Goal: Task Accomplishment & Management: Manage account settings

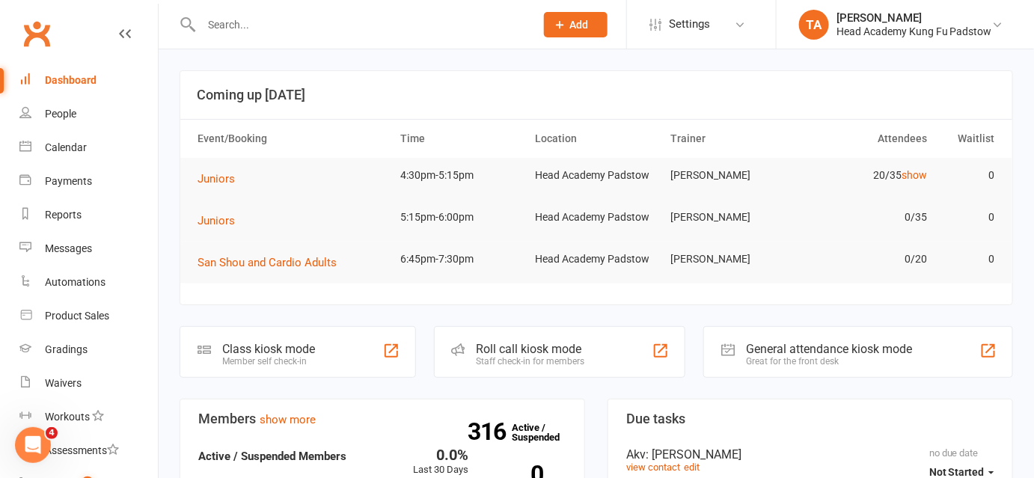
click at [286, 13] on div at bounding box center [351, 24] width 345 height 49
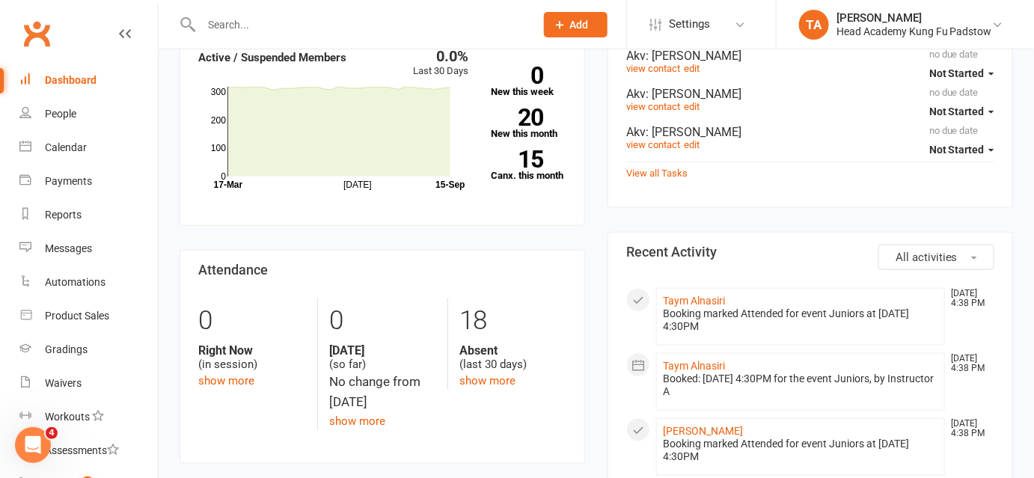
scroll to position [418, 0]
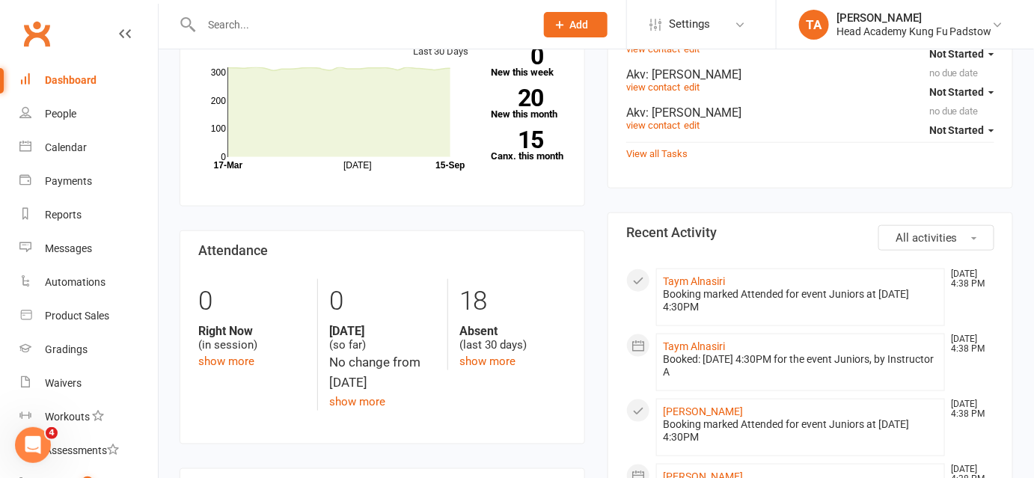
click at [269, 22] on input "text" at bounding box center [361, 24] width 328 height 21
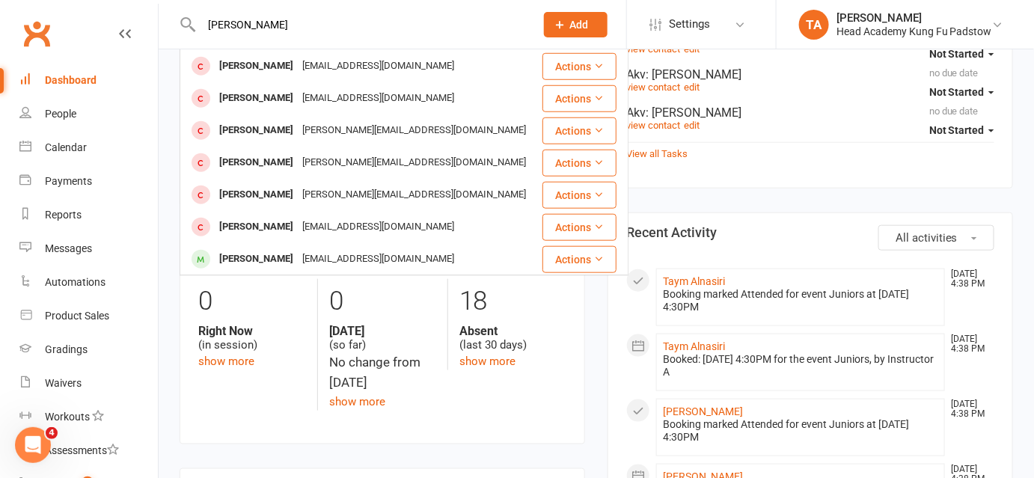
scroll to position [494, 0]
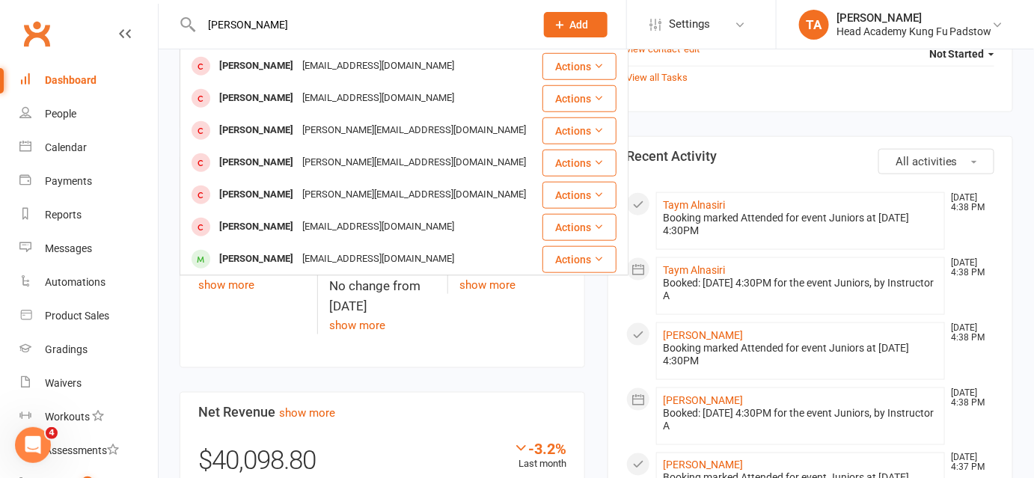
type input "[PERSON_NAME]"
click at [236, 344] on section "Attendance 0 Right Now (in session) show more 0 [DATE] (so far) No change from …" at bounding box center [381, 261] width 405 height 214
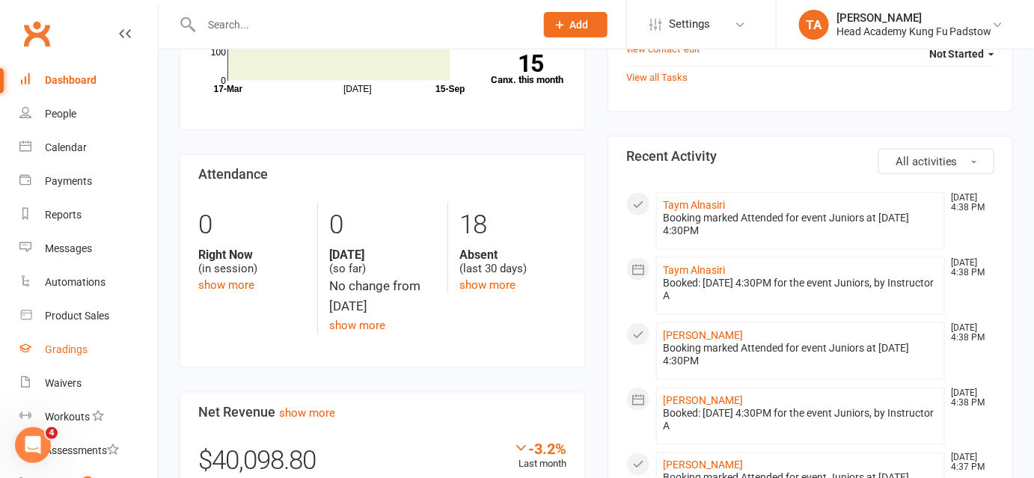
click at [70, 346] on div "Gradings" at bounding box center [66, 349] width 43 height 12
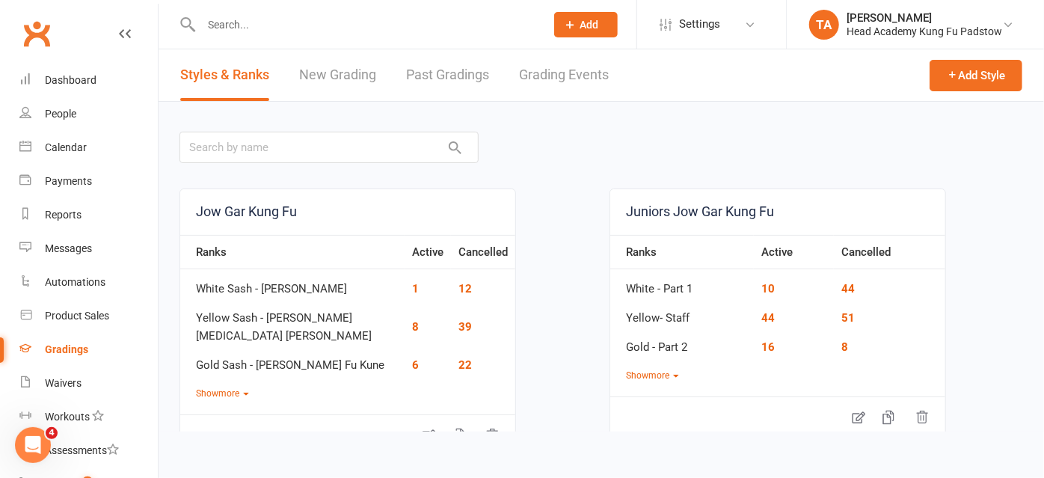
click at [608, 81] on link "Grading Events" at bounding box center [564, 75] width 90 height 52
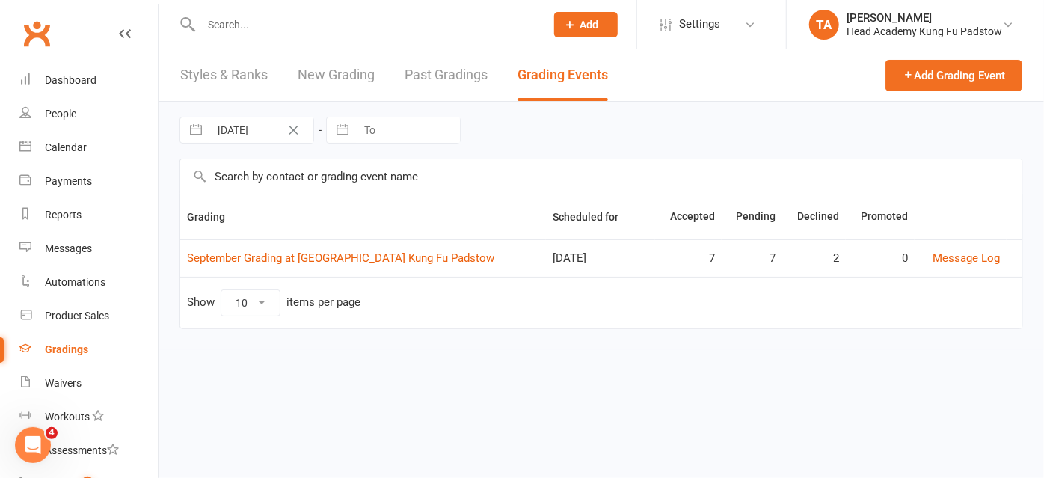
click at [309, 26] on input "text" at bounding box center [366, 24] width 338 height 21
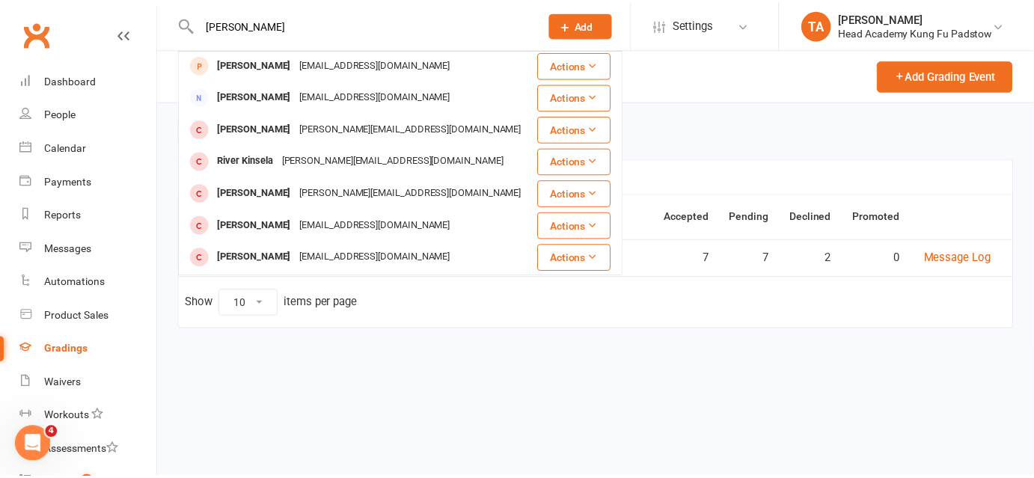
scroll to position [418, 0]
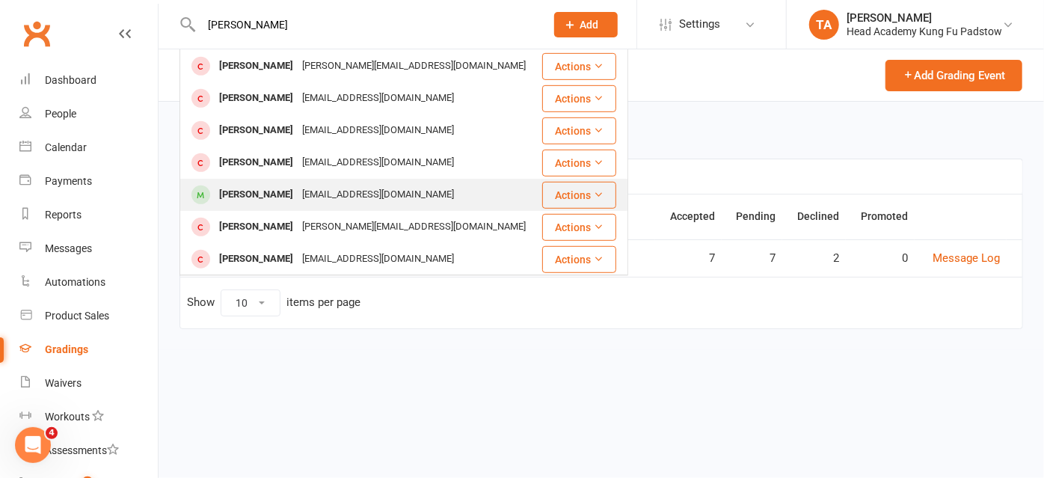
type input "[PERSON_NAME]"
click at [323, 197] on div "[EMAIL_ADDRESS][DOMAIN_NAME]" at bounding box center [378, 195] width 161 height 22
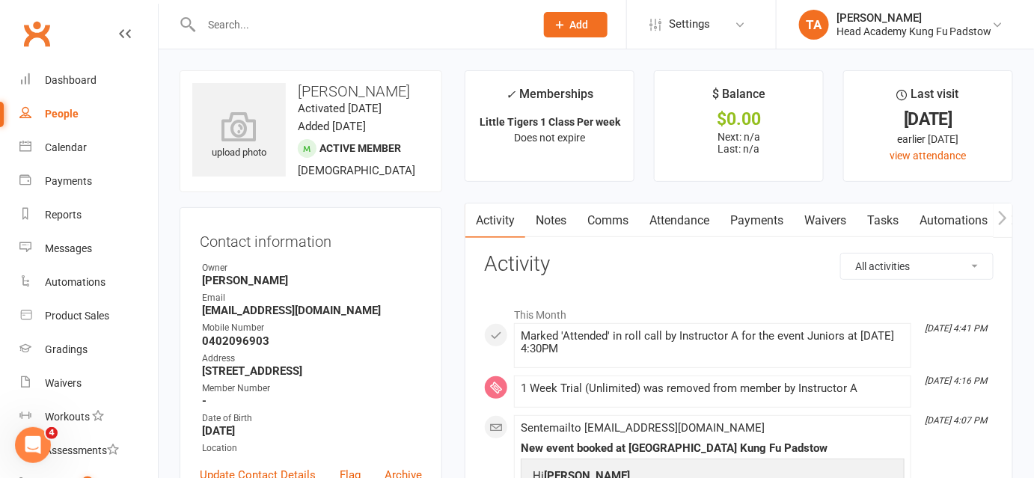
click at [279, 26] on input "text" at bounding box center [361, 24] width 328 height 21
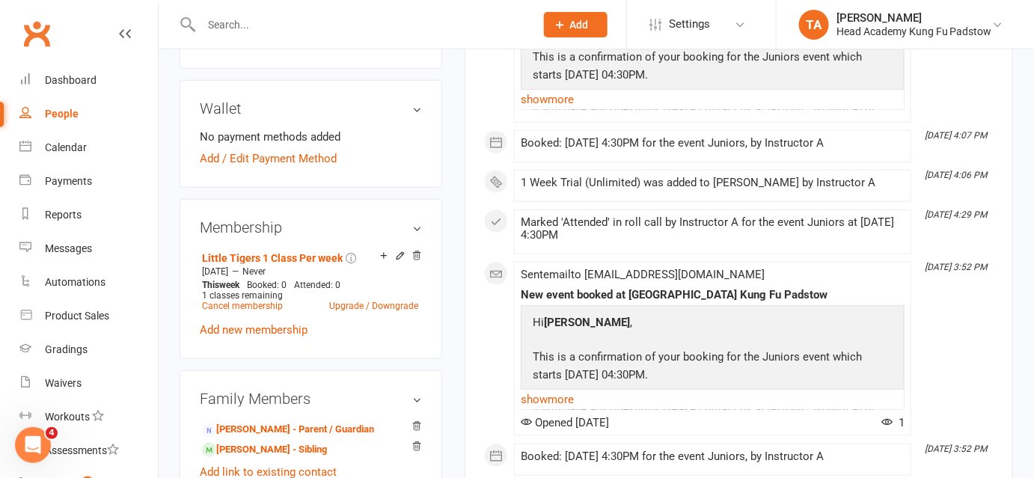
scroll to position [454, 0]
click at [369, 304] on link "Upgrade / Downgrade" at bounding box center [373, 305] width 89 height 10
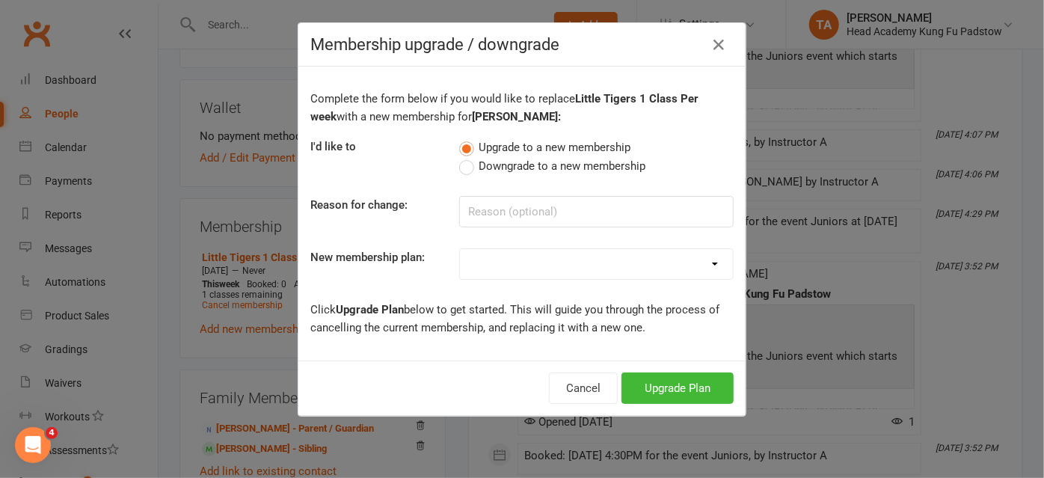
click at [493, 265] on select "Juniors 1 Class Per Week Fortnightly Auto Pay Juniors/ Teens 2 Class Per Week F…" at bounding box center [596, 264] width 273 height 30
select select "0"
click at [460, 249] on select "Juniors 1 Class Per Week Fortnightly Auto Pay Juniors/ Teens 2 Class Per Week F…" at bounding box center [596, 264] width 273 height 30
click at [673, 400] on button "Upgrade Plan" at bounding box center [678, 387] width 112 height 31
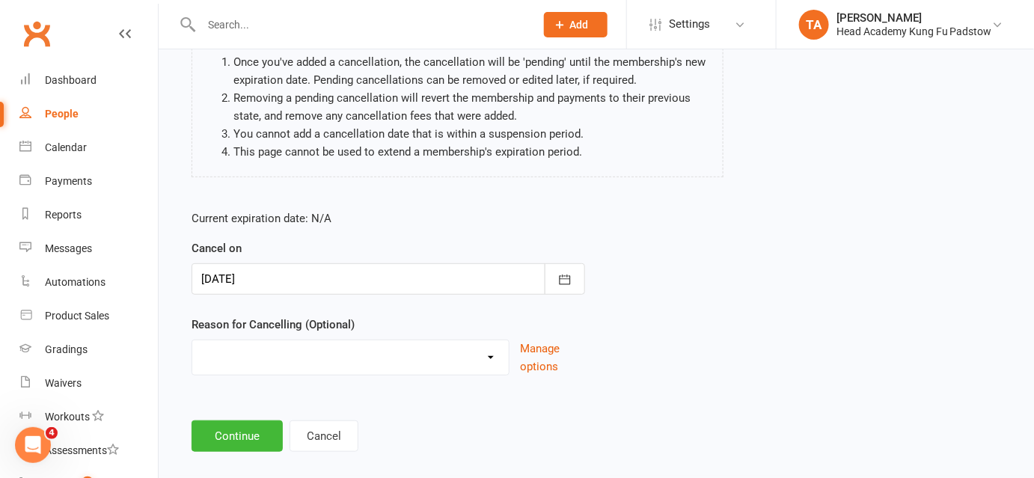
scroll to position [150, 0]
click at [254, 428] on button "Continue" at bounding box center [236, 435] width 91 height 31
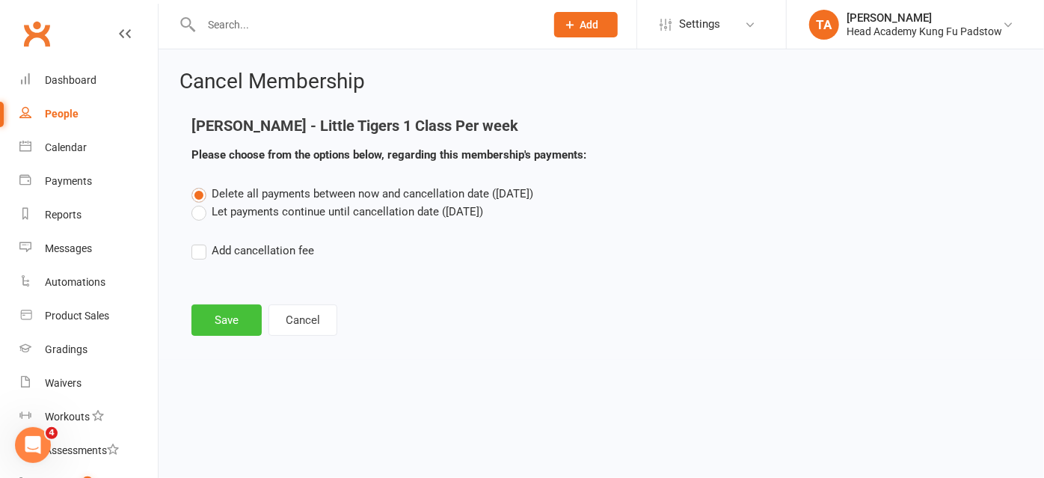
click at [212, 317] on button "Save" at bounding box center [226, 319] width 70 height 31
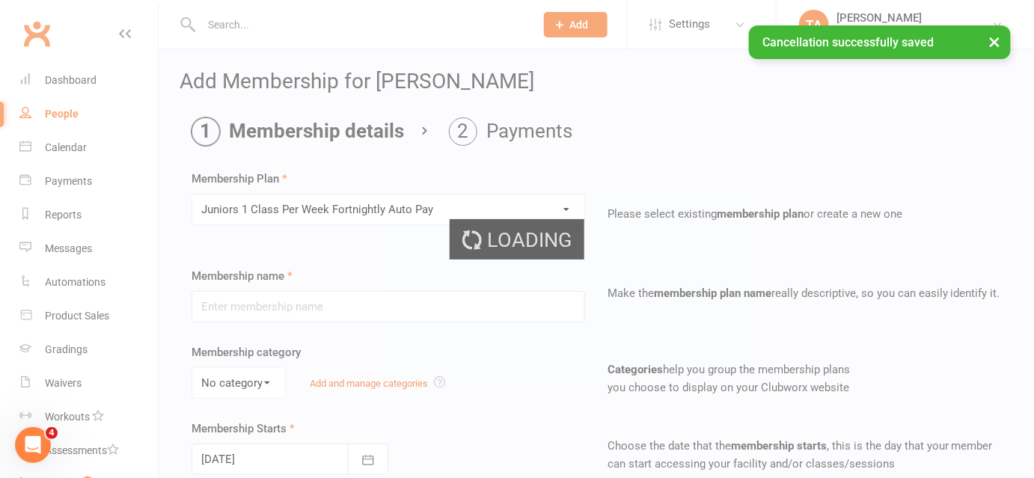
type input "Juniors 1 Class Per Week Fortnightly Auto Pay"
type input "0"
type input "1"
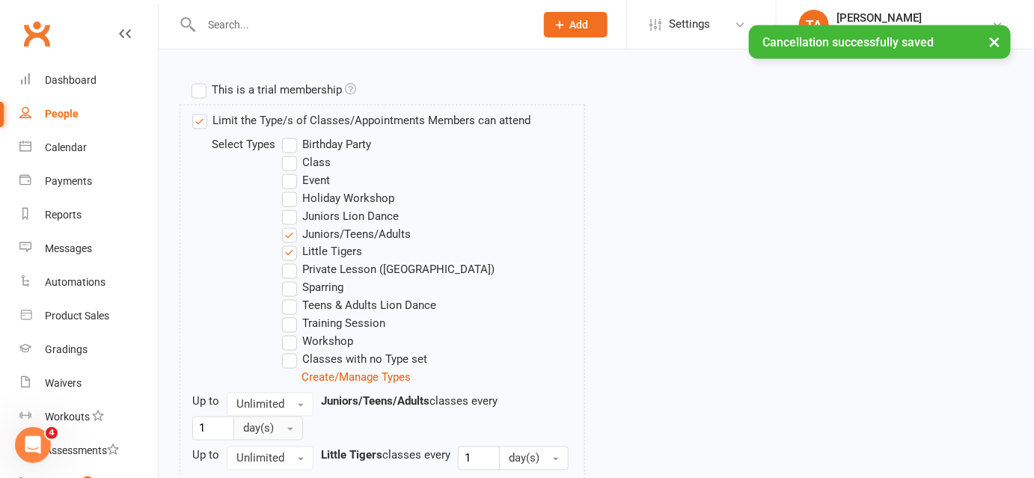
scroll to position [880, 0]
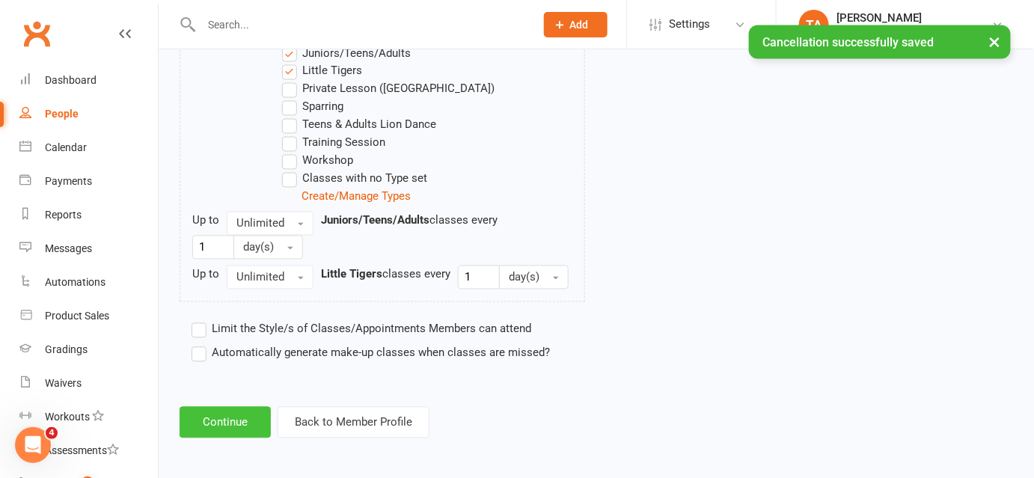
click at [254, 420] on button "Continue" at bounding box center [224, 422] width 91 height 31
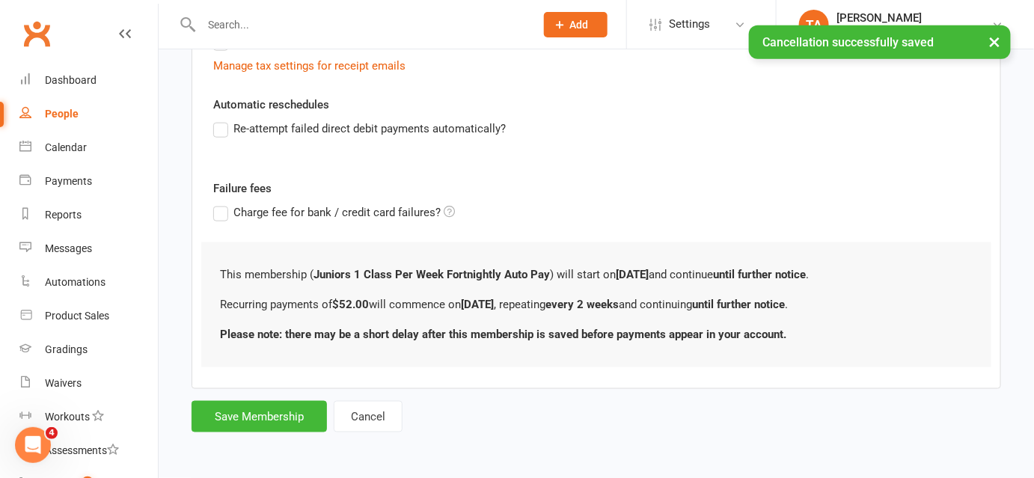
scroll to position [0, 0]
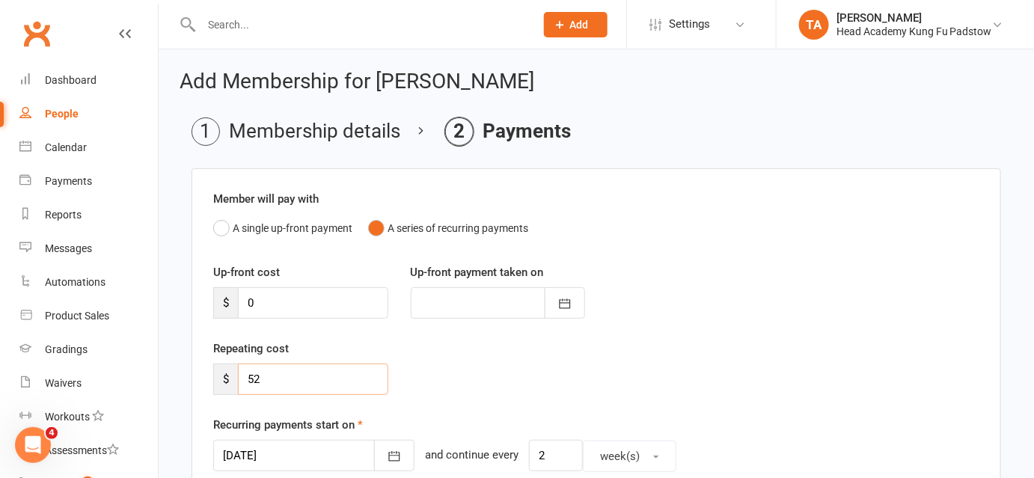
click at [297, 378] on input "52" at bounding box center [313, 378] width 150 height 31
type input "5"
type input "0"
click at [402, 394] on div "Repeating cost $ 0" at bounding box center [596, 378] width 788 height 76
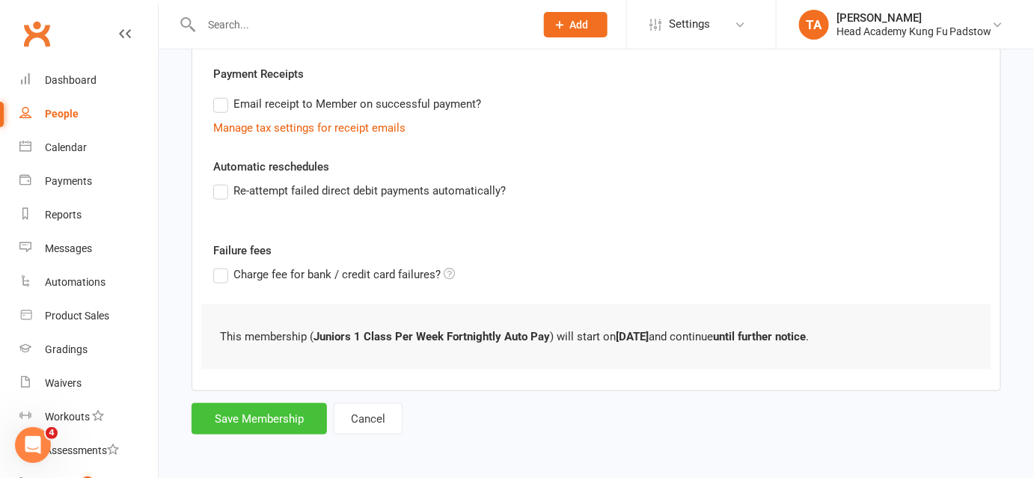
click at [303, 419] on button "Save Membership" at bounding box center [258, 418] width 135 height 31
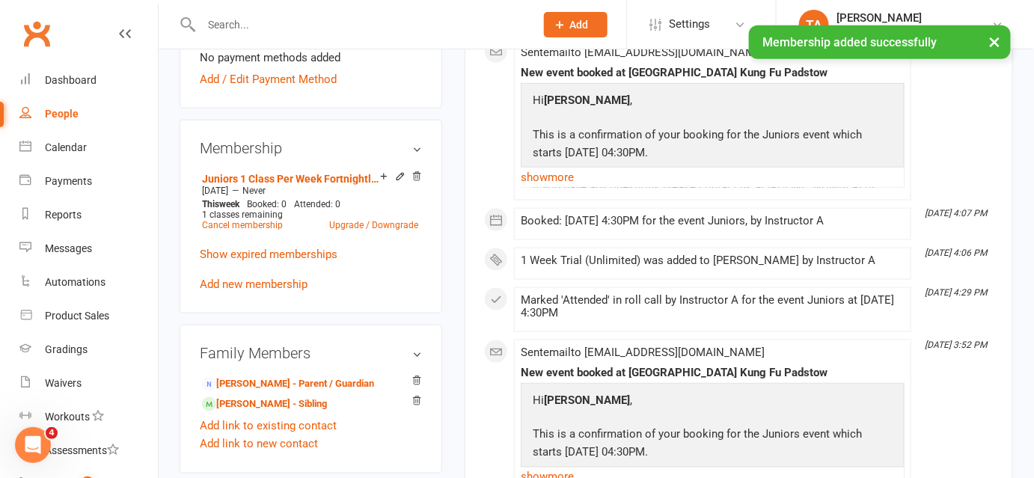
scroll to position [533, 0]
click at [319, 382] on link "[PERSON_NAME] - Parent / Guardian" at bounding box center [288, 383] width 172 height 16
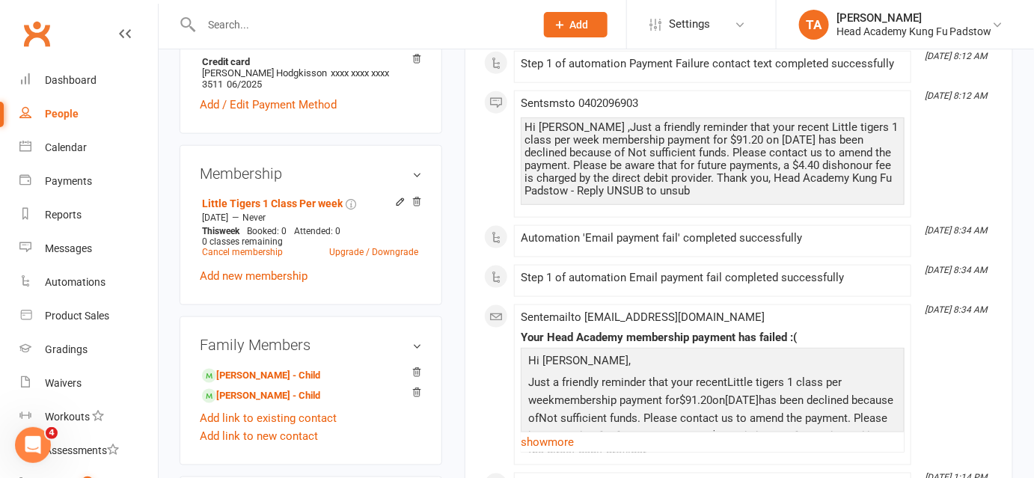
scroll to position [494, 0]
click at [398, 197] on icon at bounding box center [400, 202] width 10 height 10
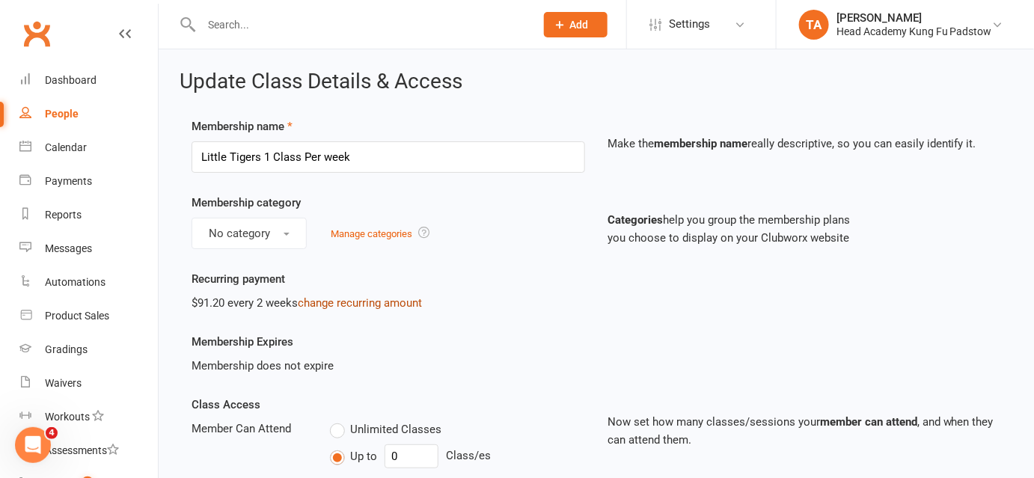
click at [369, 302] on link "change recurring amount" at bounding box center [360, 302] width 124 height 13
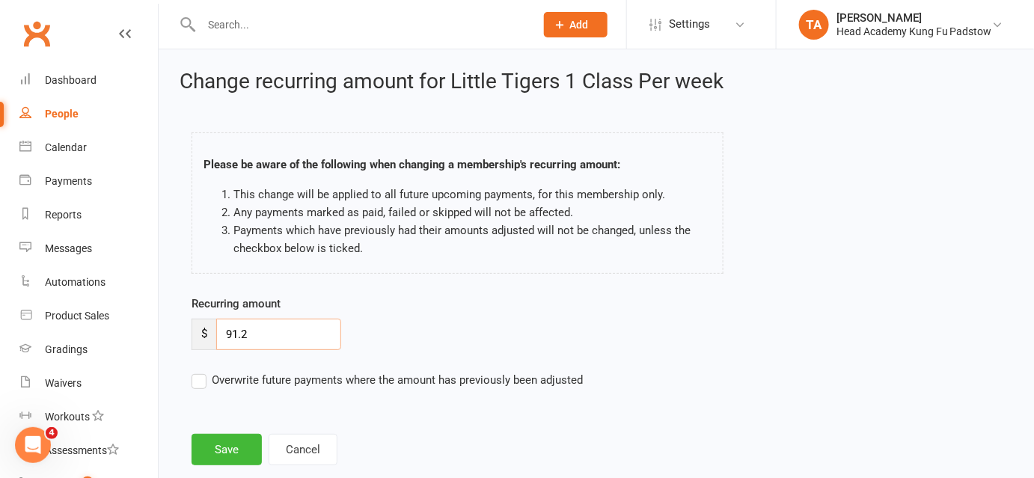
click at [265, 337] on input "91.2" at bounding box center [278, 334] width 125 height 31
type input "95.20"
click at [231, 459] on button "Save" at bounding box center [226, 449] width 70 height 31
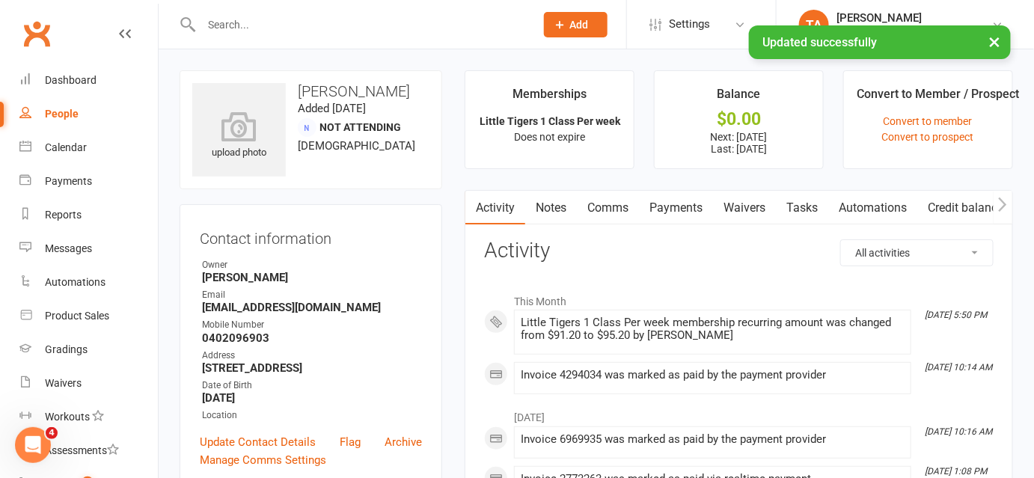
click at [706, 211] on link "Payments" at bounding box center [676, 208] width 74 height 34
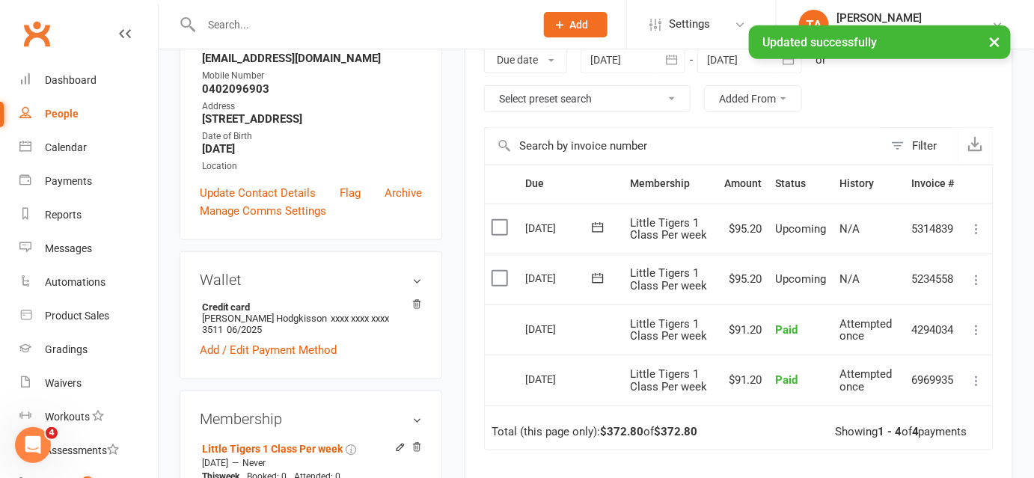
scroll to position [269, 0]
